Goal: Check status: Check status

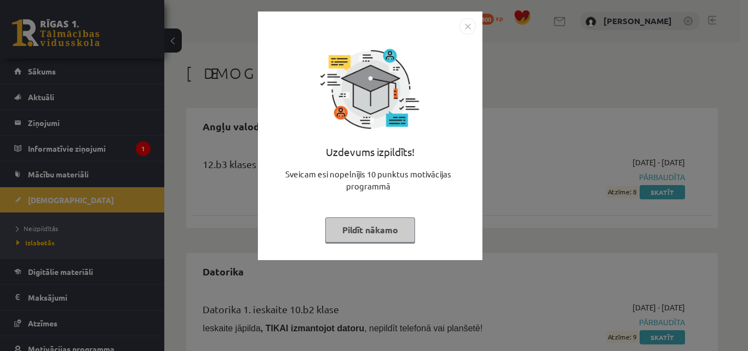
click at [387, 227] on button "Pildīt nākamo" at bounding box center [370, 229] width 90 height 25
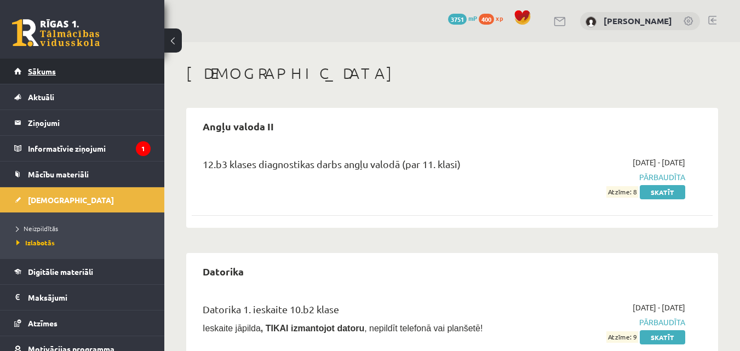
click at [47, 65] on link "Sākums" at bounding box center [82, 71] width 136 height 25
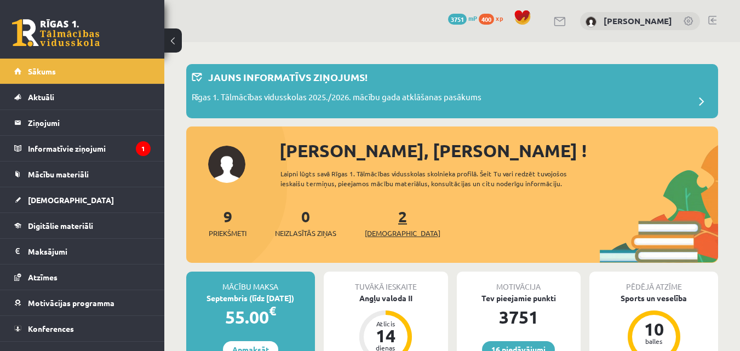
click at [383, 232] on span "[DEMOGRAPHIC_DATA]" at bounding box center [403, 233] width 76 height 11
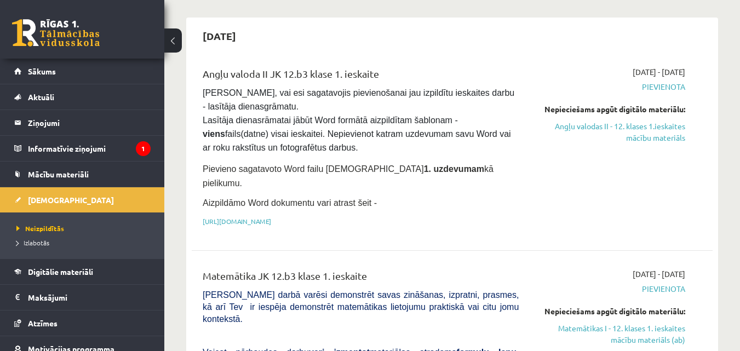
scroll to position [39, 0]
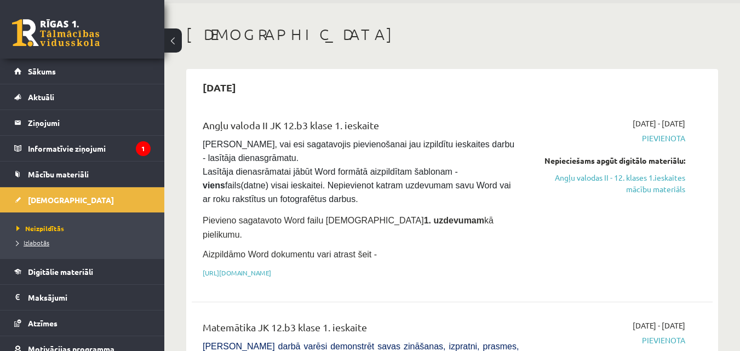
click at [45, 243] on span "Izlabotās" at bounding box center [32, 242] width 33 height 9
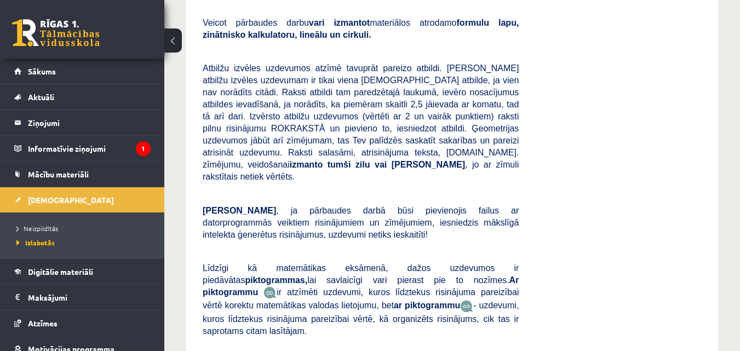
scroll to position [3832, 0]
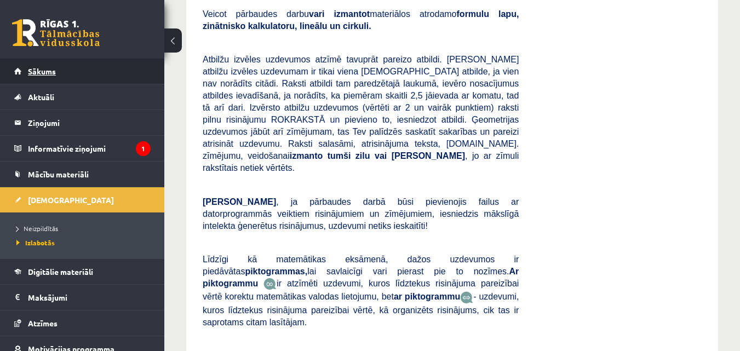
click at [71, 61] on link "Sākums" at bounding box center [82, 71] width 136 height 25
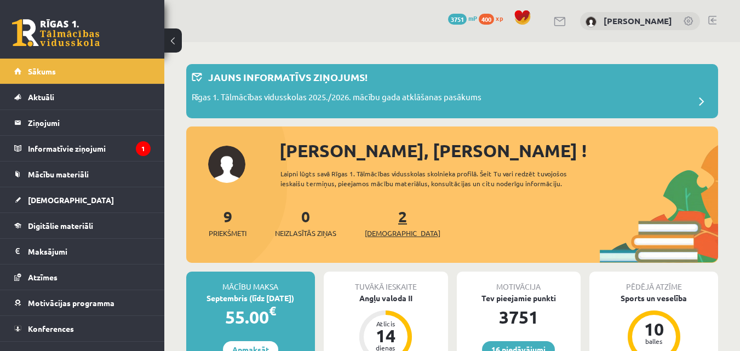
click at [382, 214] on link "2 Ieskaites" at bounding box center [403, 222] width 76 height 32
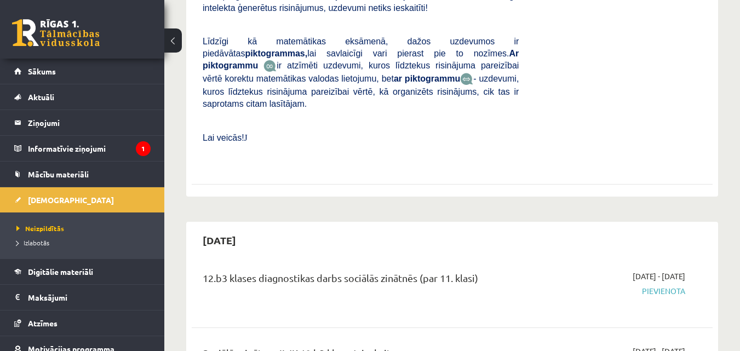
scroll to position [634, 0]
